Goal: Transaction & Acquisition: Purchase product/service

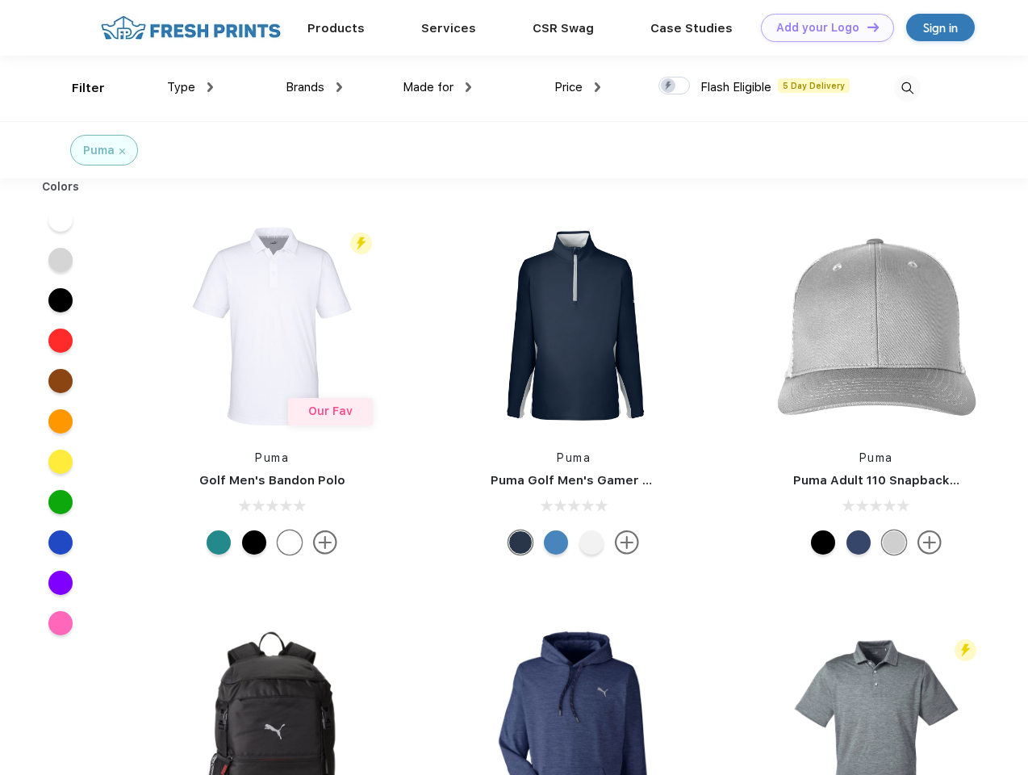
click at [822, 27] on link "Add your Logo Design Tool" at bounding box center [827, 28] width 133 height 28
click at [0, 0] on div "Design Tool" at bounding box center [0, 0] width 0 height 0
click at [866, 27] on link "Add your Logo Design Tool" at bounding box center [827, 28] width 133 height 28
click at [77, 88] on div "Filter" at bounding box center [88, 88] width 33 height 19
click at [190, 87] on span "Type" at bounding box center [181, 87] width 28 height 15
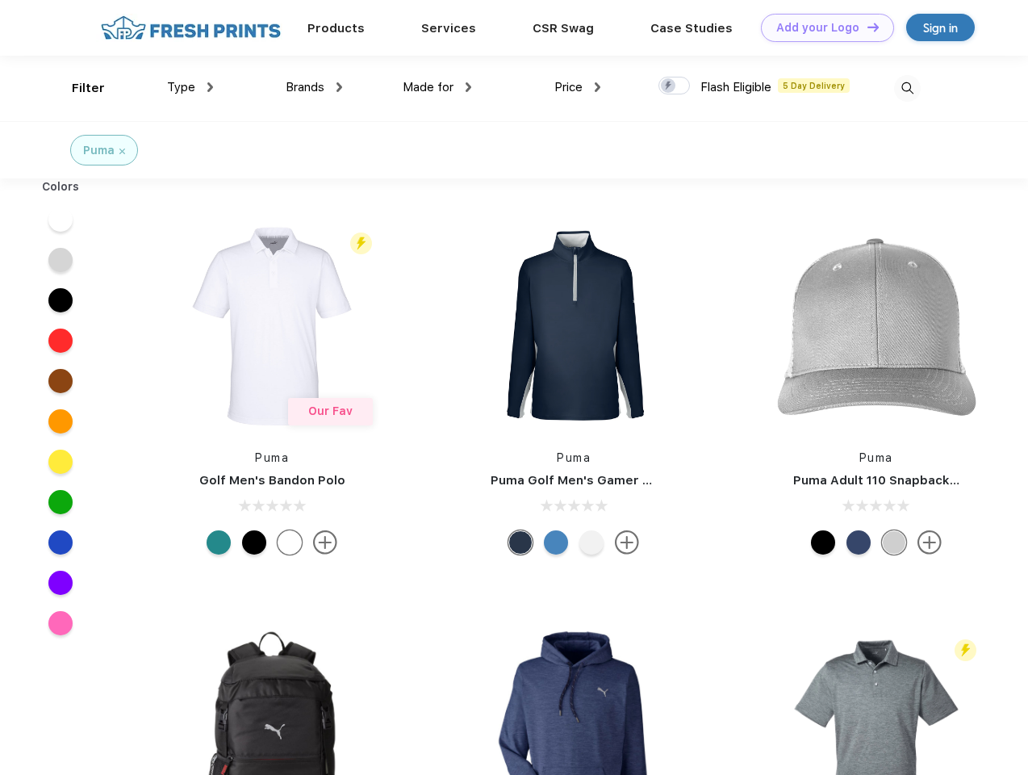
click at [314, 87] on span "Brands" at bounding box center [305, 87] width 39 height 15
click at [437, 87] on span "Made for" at bounding box center [428, 87] width 51 height 15
click at [578, 87] on span "Price" at bounding box center [569, 87] width 28 height 15
click at [675, 86] on div at bounding box center [674, 86] width 31 height 18
click at [669, 86] on input "checkbox" at bounding box center [664, 81] width 10 height 10
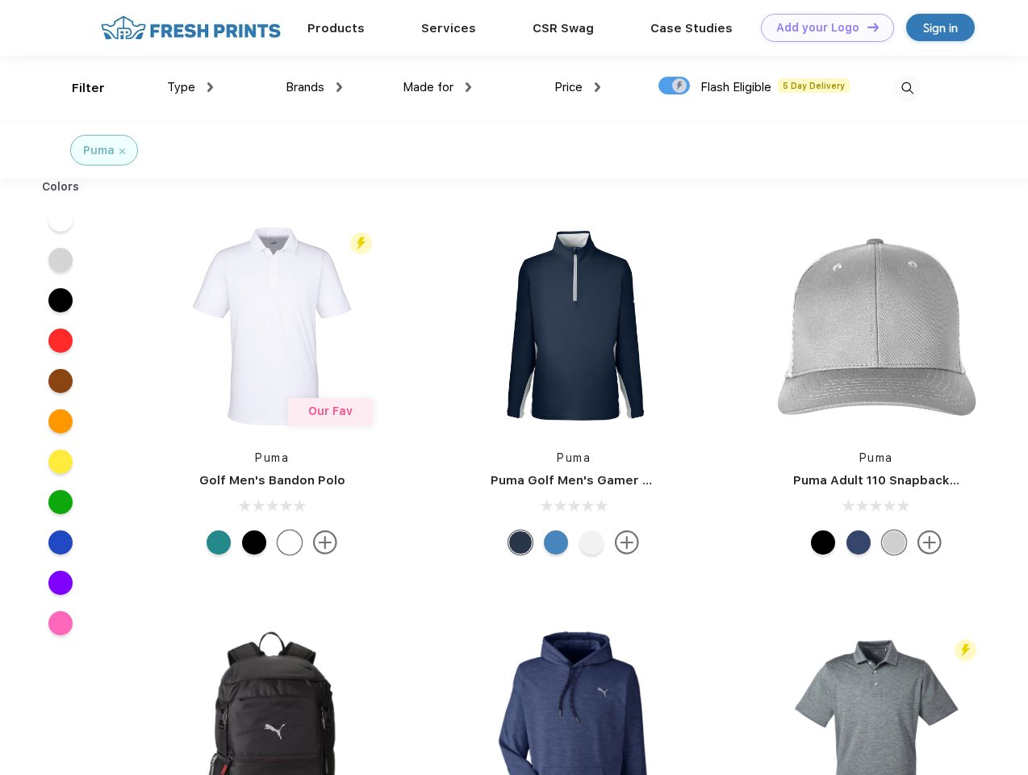
click at [907, 88] on img at bounding box center [907, 88] width 27 height 27
